Goal: Task Accomplishment & Management: Manage account settings

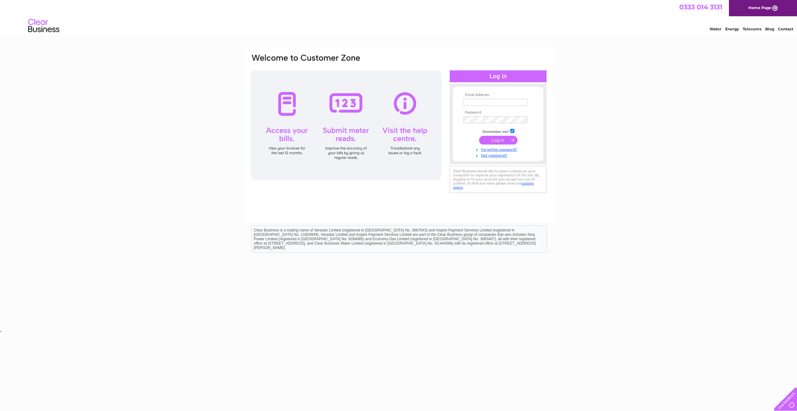
type input "maureen@spblair.com"
click at [499, 141] on input "submit" at bounding box center [498, 140] width 38 height 9
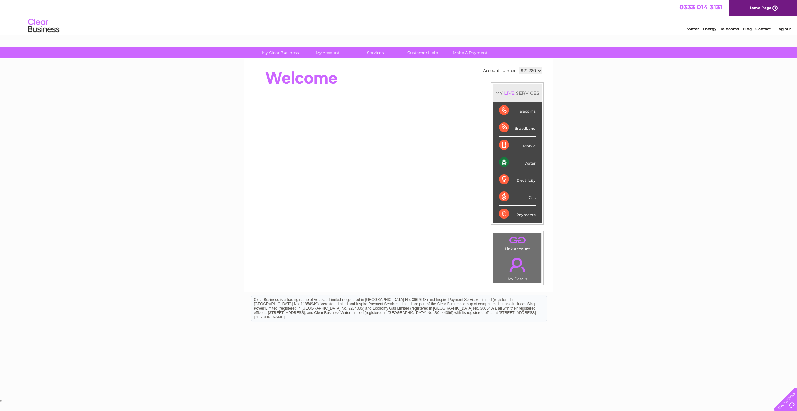
click at [503, 160] on div "Water" at bounding box center [517, 162] width 37 height 17
click at [504, 160] on div "Water" at bounding box center [517, 162] width 37 height 17
click at [502, 161] on div "Water" at bounding box center [517, 162] width 37 height 17
click at [501, 158] on div "Water" at bounding box center [517, 162] width 37 height 17
click at [528, 161] on div "Water" at bounding box center [517, 162] width 37 height 17
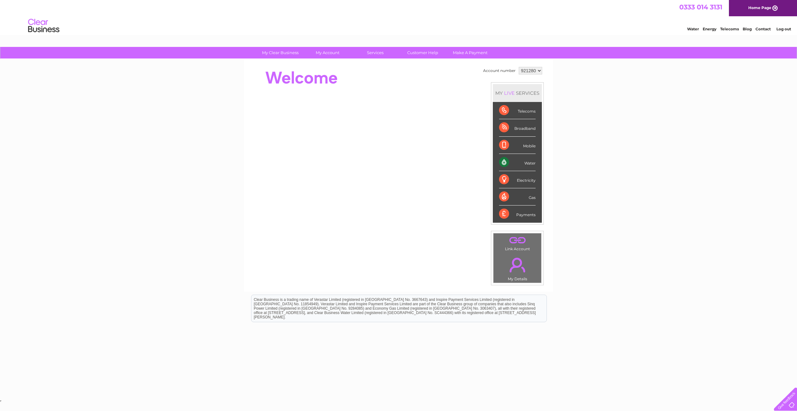
click at [528, 161] on div "Water" at bounding box center [517, 162] width 37 height 17
drag, startPoint x: 528, startPoint y: 161, endPoint x: 669, endPoint y: 278, distance: 183.1
click at [670, 284] on div "My Clear Business Login Details My Details My Preferences Link Account My Accou…" at bounding box center [398, 222] width 797 height 351
click at [504, 159] on div "Water" at bounding box center [517, 162] width 37 height 17
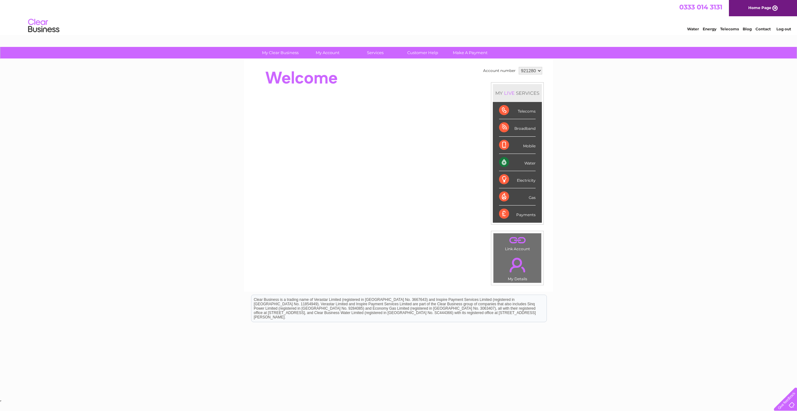
click at [505, 159] on div "Water" at bounding box center [517, 162] width 37 height 17
drag, startPoint x: 505, startPoint y: 159, endPoint x: 757, endPoint y: 107, distance: 257.9
click at [757, 107] on div "My Clear Business Login Details My Details My Preferences Link Account My Accou…" at bounding box center [398, 222] width 797 height 351
click at [691, 29] on link "Water" at bounding box center [693, 29] width 12 height 5
click at [504, 160] on div "Water" at bounding box center [517, 162] width 37 height 17
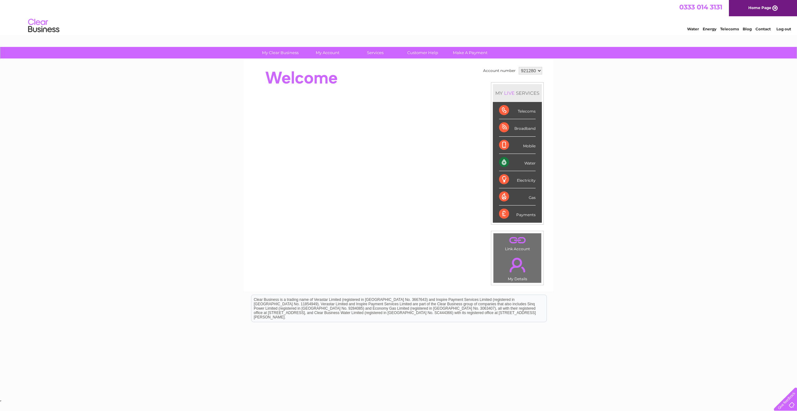
click at [504, 160] on div "Water" at bounding box center [517, 162] width 37 height 17
drag, startPoint x: 504, startPoint y: 160, endPoint x: 526, endPoint y: 160, distance: 21.6
click at [526, 160] on div "Water" at bounding box center [517, 162] width 37 height 17
click at [524, 160] on div "Water" at bounding box center [517, 162] width 37 height 17
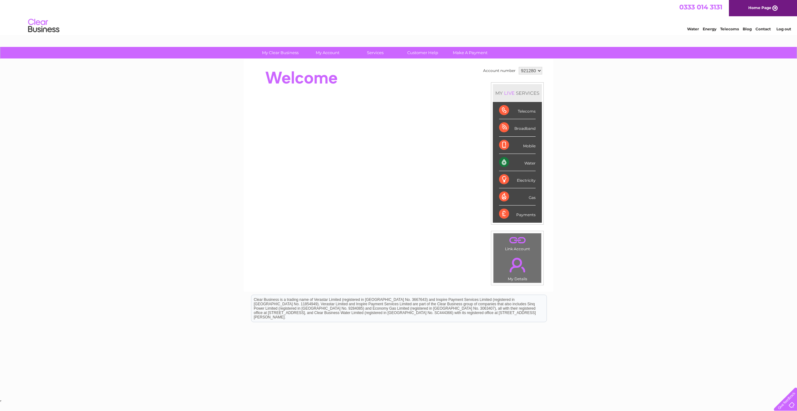
click at [524, 160] on div "Water" at bounding box center [517, 162] width 37 height 17
click at [324, 62] on link "Bills and Payments" at bounding box center [331, 65] width 52 height 12
click at [320, 63] on link "Bills and Payments" at bounding box center [331, 65] width 52 height 12
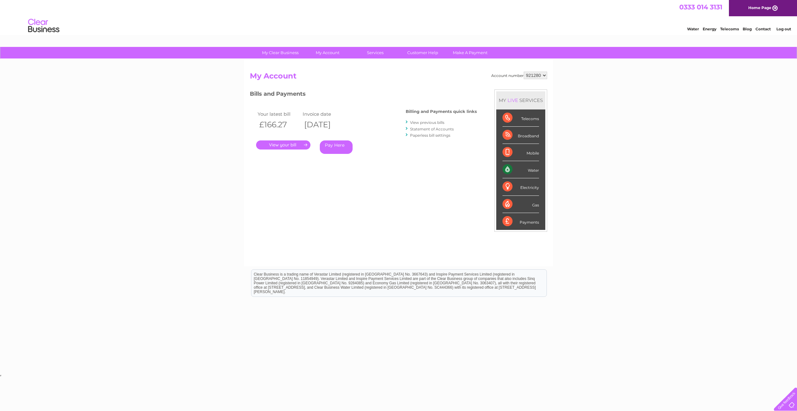
click at [281, 144] on link "." at bounding box center [283, 144] width 54 height 9
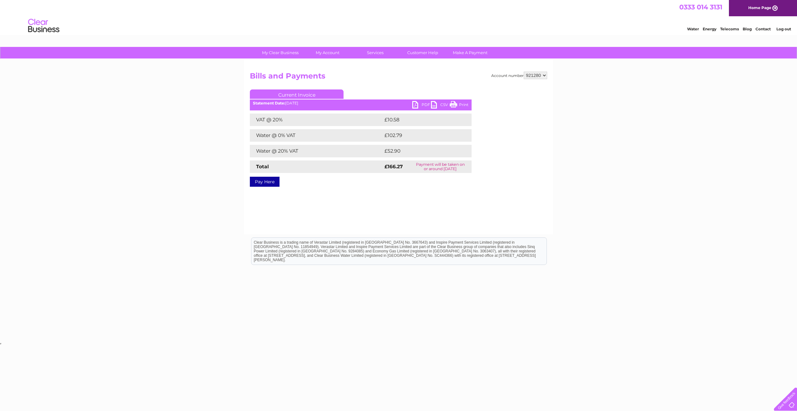
drag, startPoint x: 500, startPoint y: 184, endPoint x: 454, endPoint y: 105, distance: 91.4
click at [454, 105] on link "Print" at bounding box center [459, 105] width 19 height 9
